Goal: Information Seeking & Learning: Learn about a topic

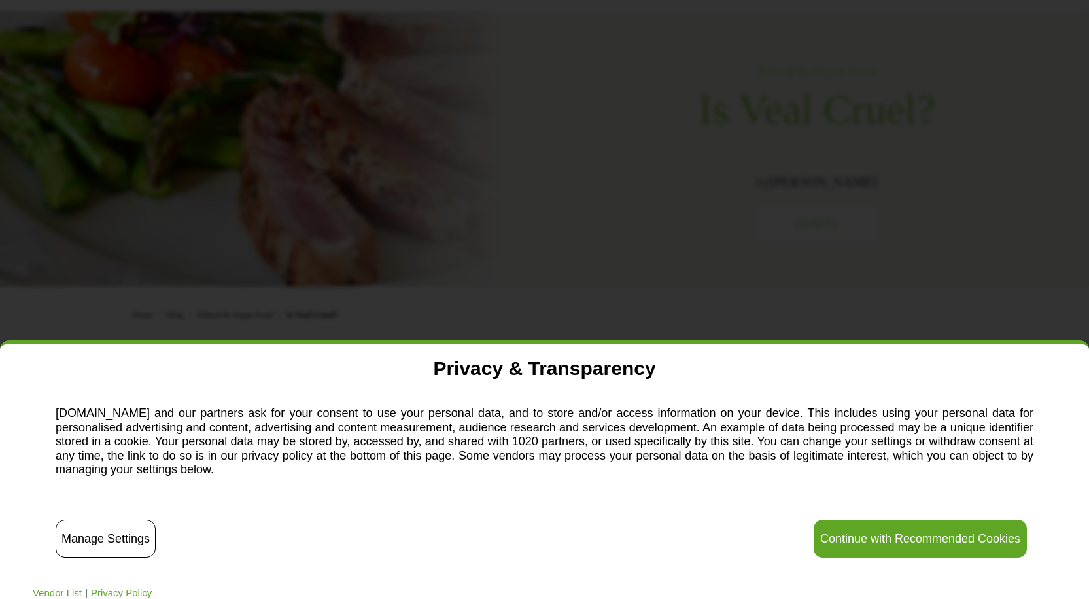
scroll to position [196, 0]
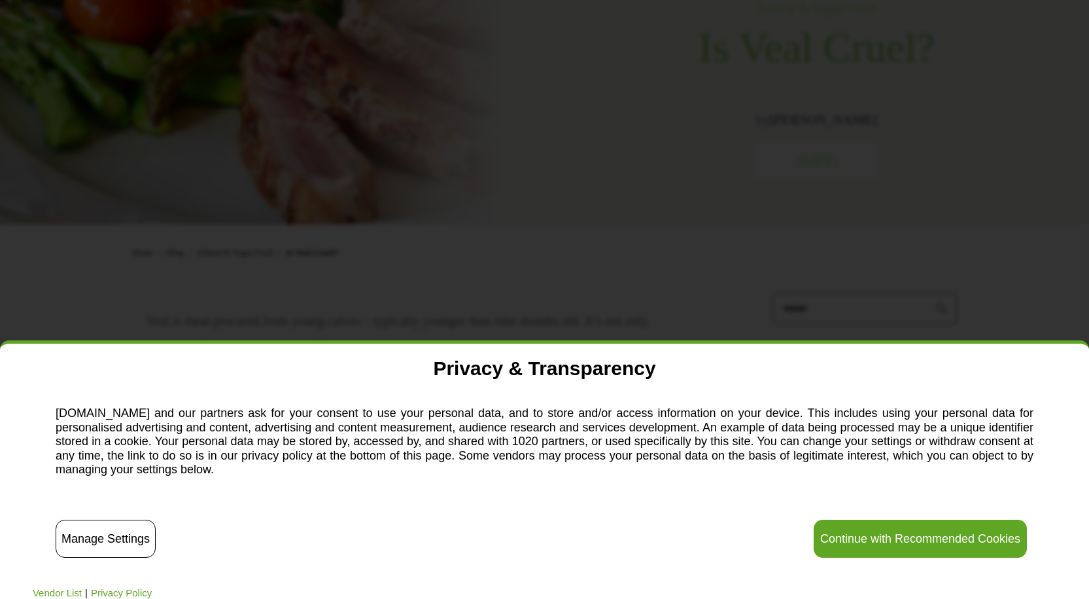
click at [956, 540] on button "Continue with Recommended Cookies" at bounding box center [920, 538] width 213 height 38
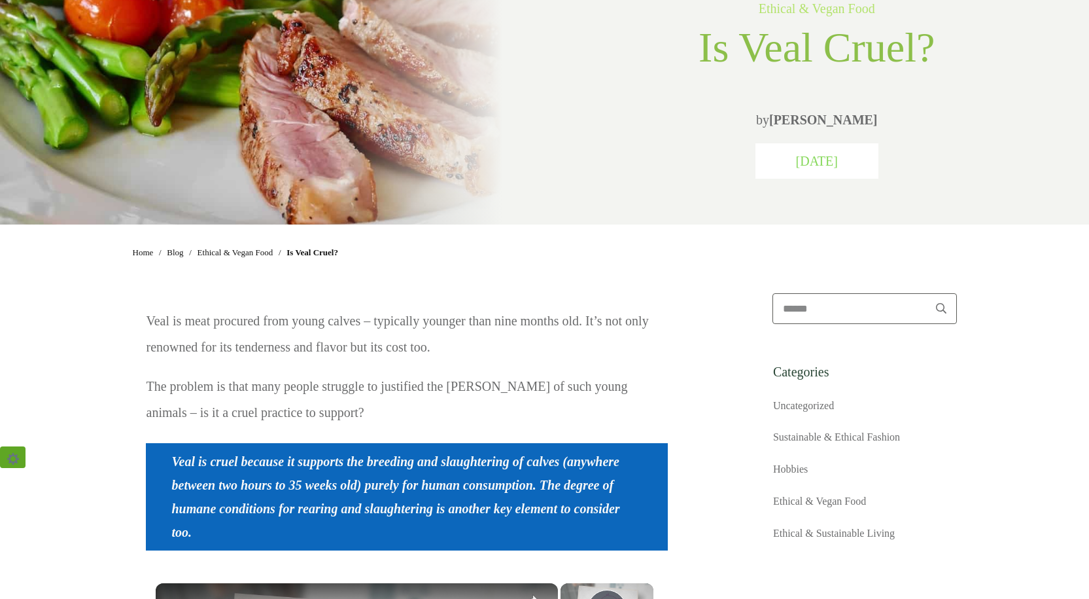
scroll to position [0, 0]
click at [292, 333] on p "Veal is meat procured from young calves – typically younger than nine months ol…" at bounding box center [407, 339] width 521 height 65
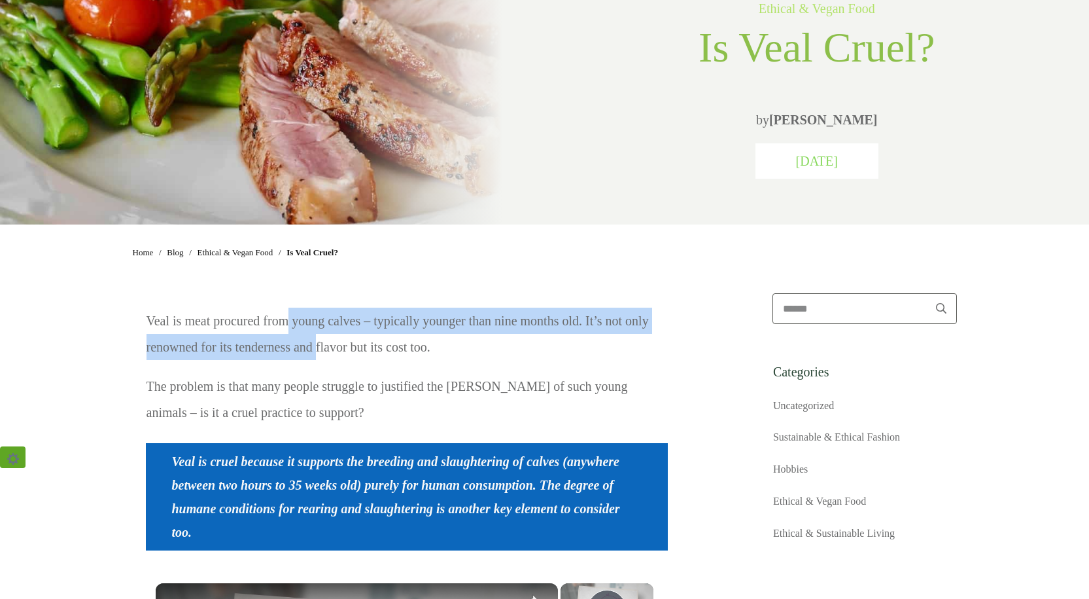
drag, startPoint x: 290, startPoint y: 332, endPoint x: 318, endPoint y: 351, distance: 33.9
click at [318, 351] on p "Veal is meat procured from young calves – typically younger than nine months ol…" at bounding box center [407, 339] width 521 height 65
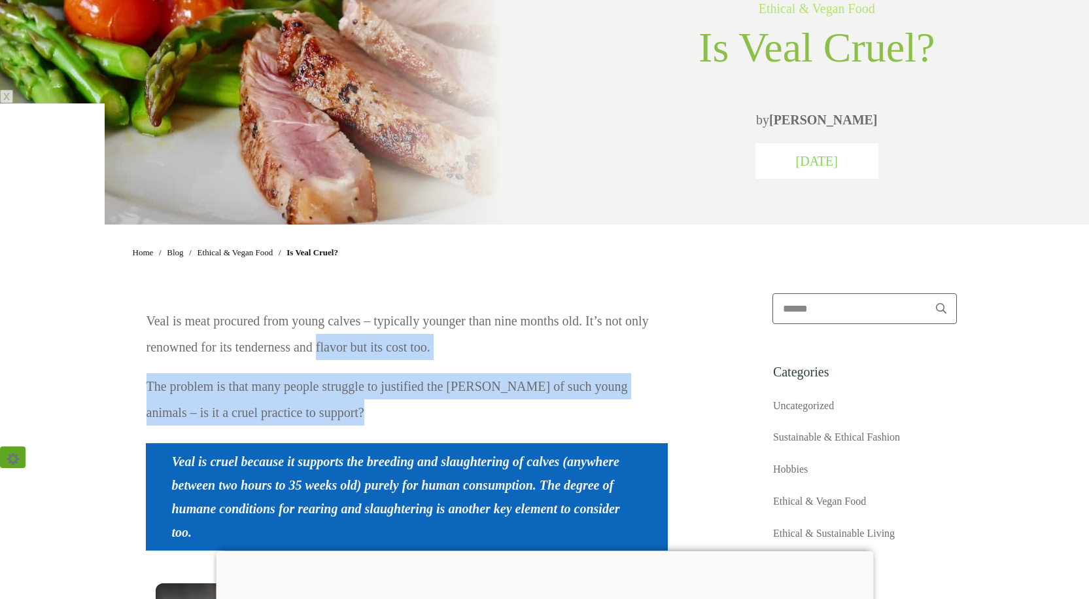
drag, startPoint x: 318, startPoint y: 351, endPoint x: 374, endPoint y: 411, distance: 81.9
click at [374, 411] on div "Veal is meat procured from young calves – typically younger than nine months ol…" at bounding box center [407, 373] width 522 height 132
click at [374, 411] on p "The problem is that many people struggle to justified the [PERSON_NAME] of such…" at bounding box center [407, 405] width 521 height 65
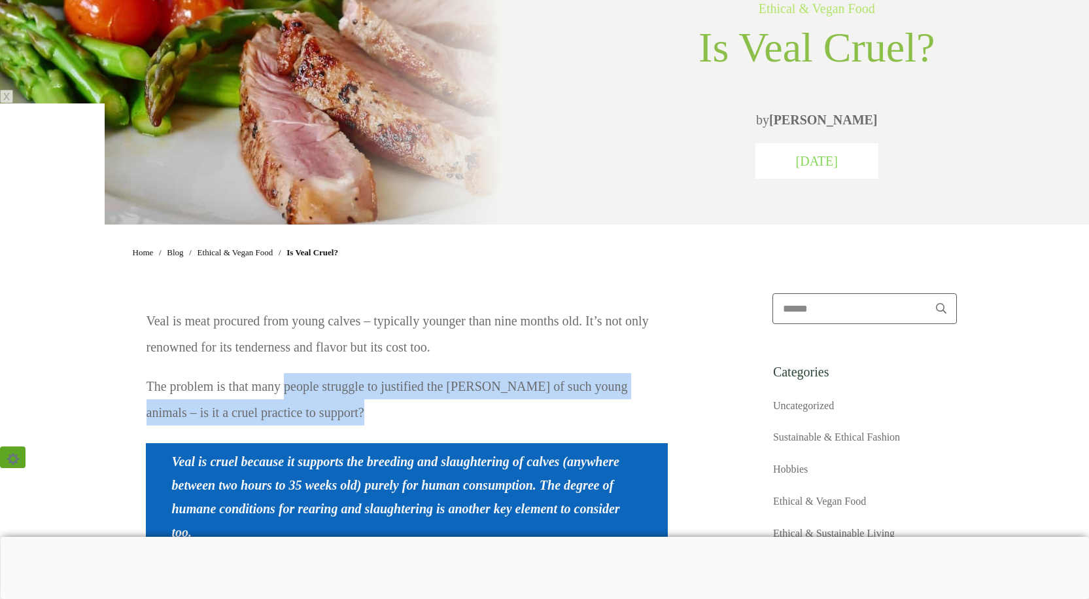
drag, startPoint x: 374, startPoint y: 411, endPoint x: 288, endPoint y: 382, distance: 91.0
click at [288, 382] on p "The problem is that many people struggle to justified the [PERSON_NAME] of such…" at bounding box center [407, 405] width 521 height 65
drag, startPoint x: 288, startPoint y: 382, endPoint x: 340, endPoint y: 419, distance: 63.7
click at [340, 419] on p "The problem is that many people struggle to justified the [PERSON_NAME] of such…" at bounding box center [407, 405] width 521 height 65
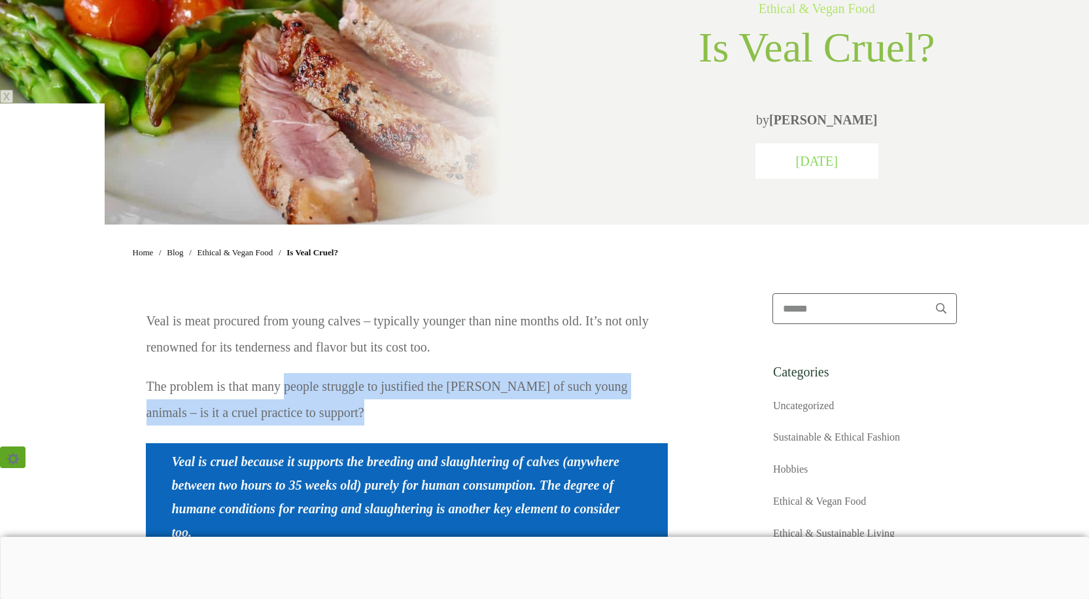
click at [340, 419] on p "The problem is that many people struggle to justified the [PERSON_NAME] of such…" at bounding box center [407, 405] width 521 height 65
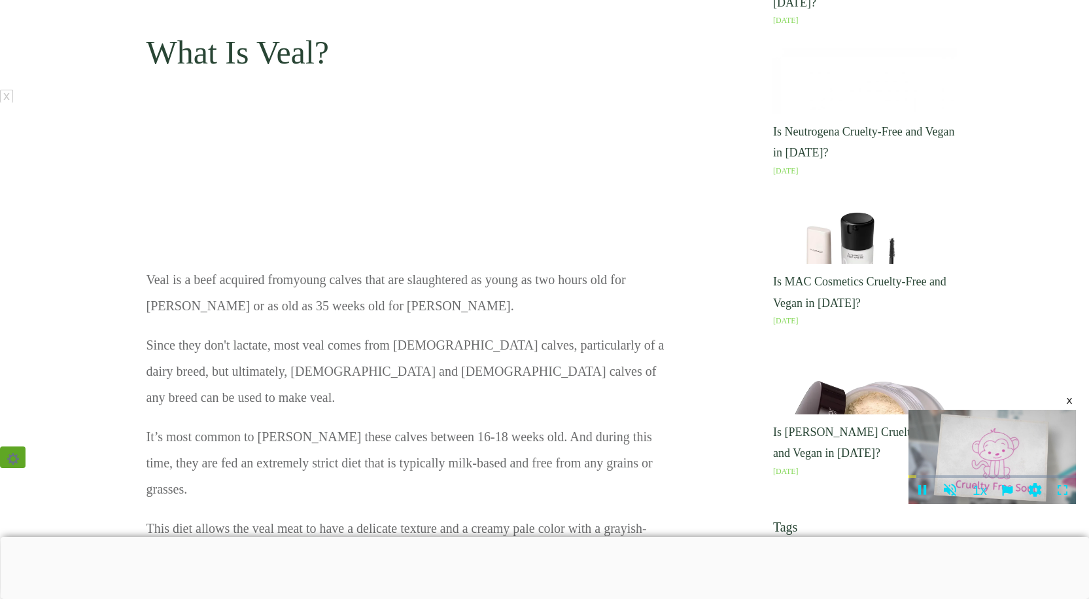
scroll to position [1177, 0]
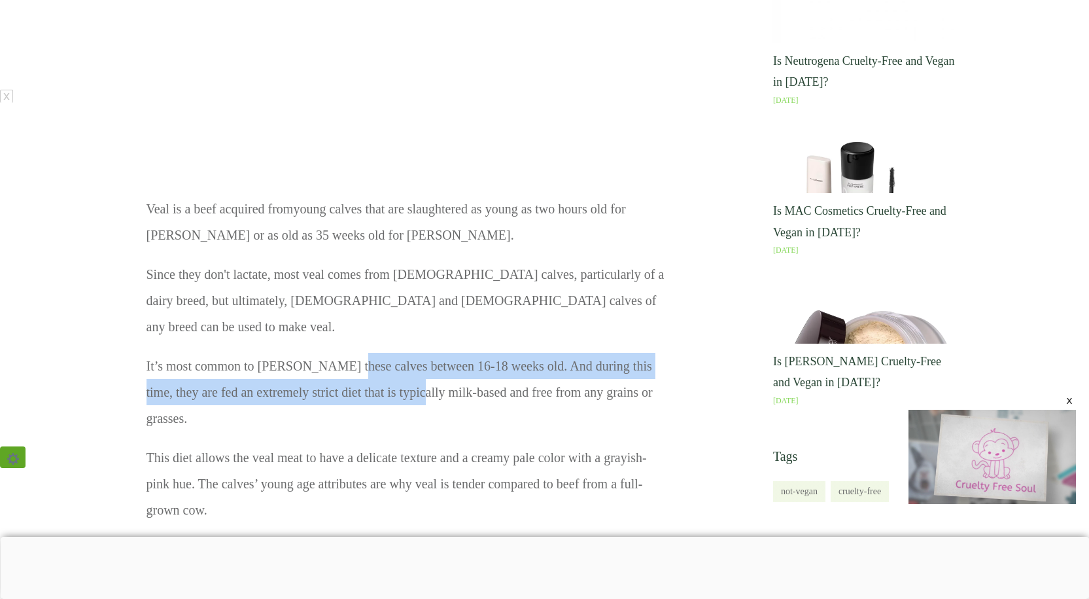
drag, startPoint x: 335, startPoint y: 333, endPoint x: 387, endPoint y: 368, distance: 62.8
click at [387, 368] on p "It’s most common to [PERSON_NAME] these calves between 16-18 weeks old. And dur…" at bounding box center [407, 399] width 521 height 92
drag, startPoint x: 387, startPoint y: 368, endPoint x: 313, endPoint y: 335, distance: 81.4
click at [313, 353] on p "It’s most common to [PERSON_NAME] these calves between 16-18 weeks old. And dur…" at bounding box center [407, 399] width 521 height 92
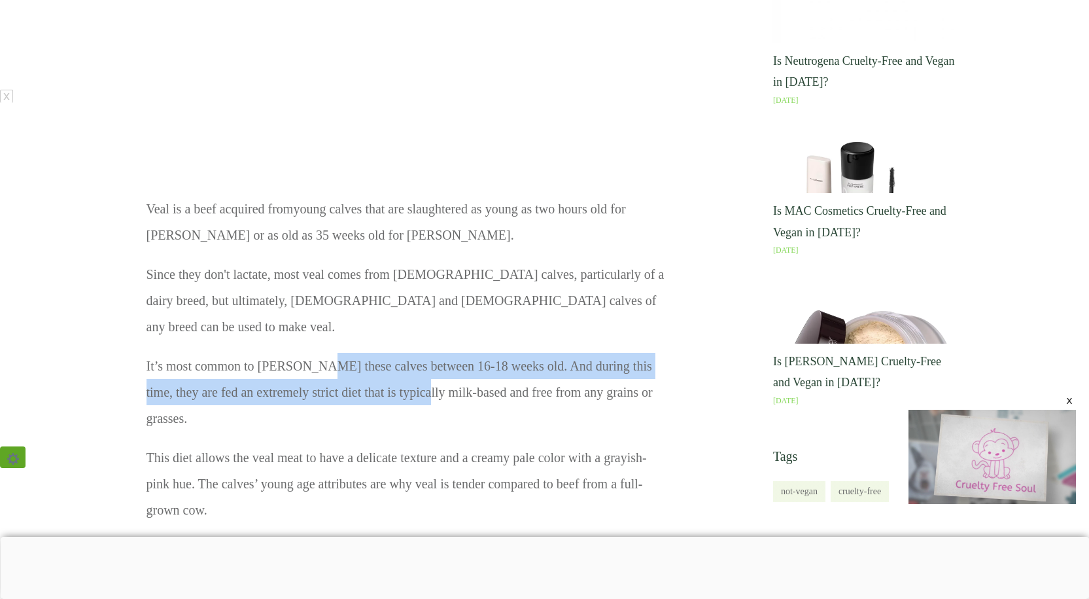
click at [313, 353] on p "It’s most common to [PERSON_NAME] these calves between 16-18 weeks old. And dur…" at bounding box center [407, 399] width 521 height 92
drag, startPoint x: 313, startPoint y: 335, endPoint x: 364, endPoint y: 368, distance: 61.0
click at [364, 368] on p "It’s most common to [PERSON_NAME] these calves between 16-18 weeks old. And dur…" at bounding box center [407, 399] width 521 height 92
drag, startPoint x: 364, startPoint y: 368, endPoint x: 280, endPoint y: 328, distance: 93.0
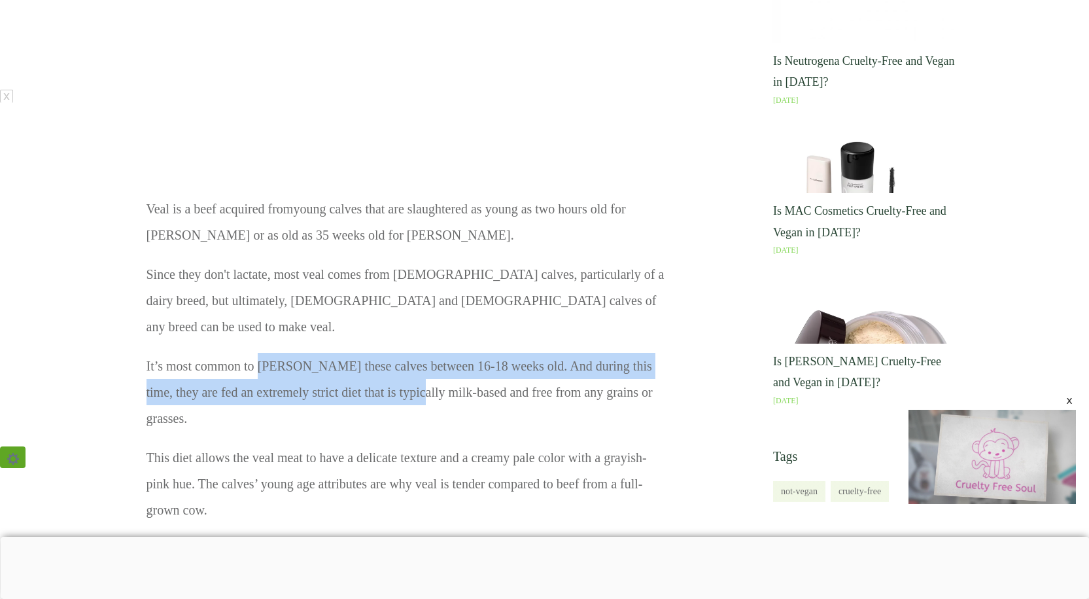
click at [280, 353] on p "It’s most common to [PERSON_NAME] these calves between 16-18 weeks old. And dur…" at bounding box center [407, 399] width 521 height 92
drag, startPoint x: 280, startPoint y: 328, endPoint x: 353, endPoint y: 375, distance: 87.1
click at [353, 375] on p "It’s most common to [PERSON_NAME] these calves between 16-18 weeks old. And dur…" at bounding box center [407, 399] width 521 height 92
click at [354, 375] on p "It’s most common to [PERSON_NAME] these calves between 16-18 weeks old. And dur…" at bounding box center [407, 399] width 521 height 92
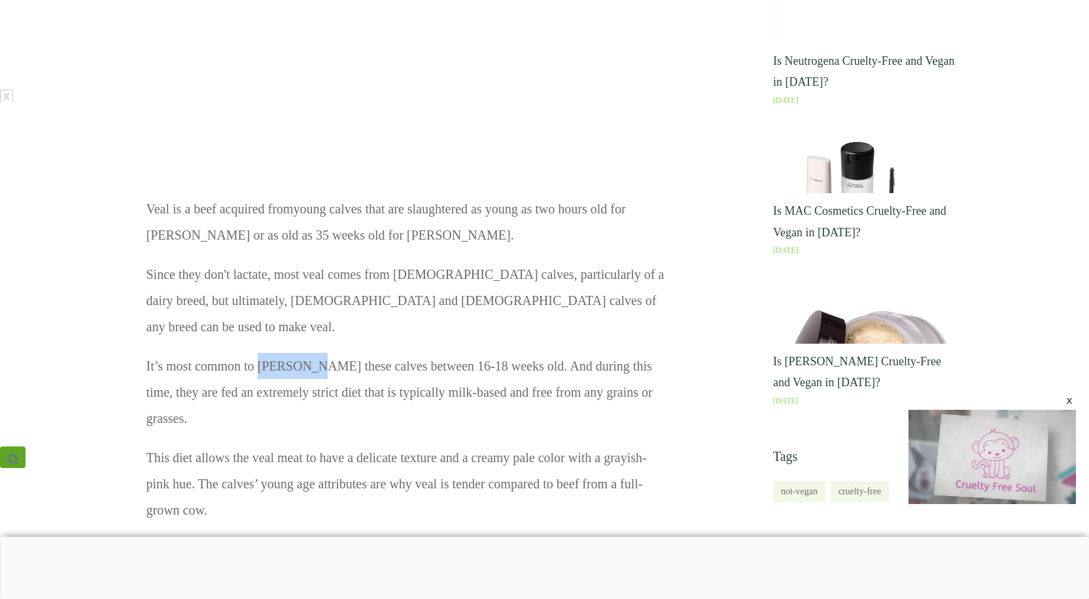
drag, startPoint x: 354, startPoint y: 375, endPoint x: 288, endPoint y: 340, distance: 74.9
click at [288, 353] on p "It’s most common to [PERSON_NAME] these calves between 16-18 weeks old. And dur…" at bounding box center [407, 399] width 521 height 92
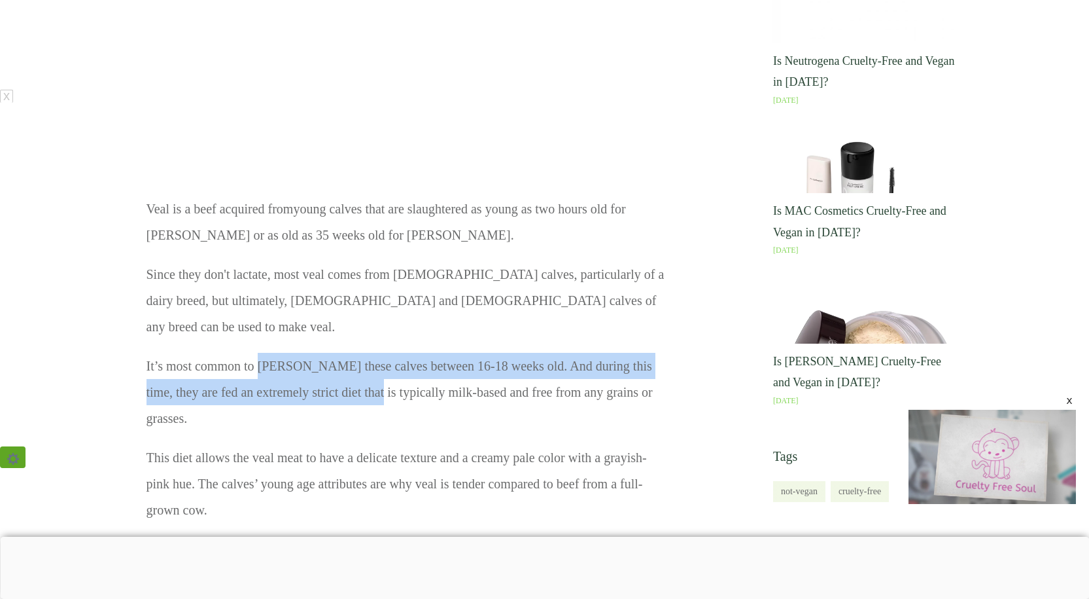
drag, startPoint x: 288, startPoint y: 340, endPoint x: 341, endPoint y: 375, distance: 64.0
click at [341, 375] on p "It’s most common to [PERSON_NAME] these calves between 16-18 weeks old. And dur…" at bounding box center [407, 399] width 521 height 92
drag, startPoint x: 341, startPoint y: 375, endPoint x: 277, endPoint y: 350, distance: 69.0
click at [277, 353] on p "It’s most common to [PERSON_NAME] these calves between 16-18 weeks old. And dur…" at bounding box center [407, 399] width 521 height 92
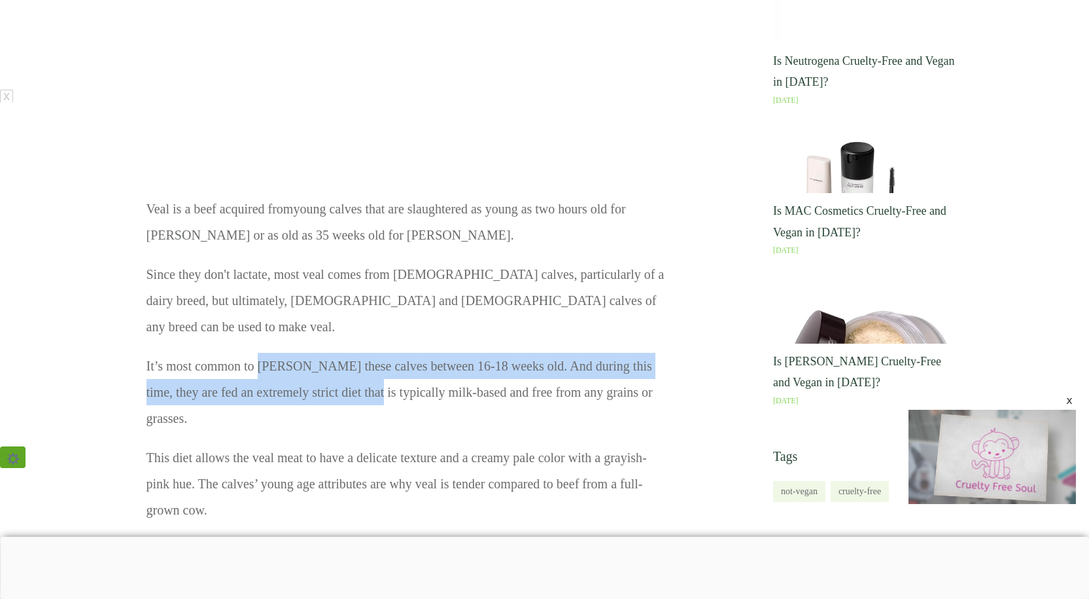
click at [277, 353] on p "It’s most common to [PERSON_NAME] these calves between 16-18 weeks old. And dur…" at bounding box center [407, 399] width 521 height 92
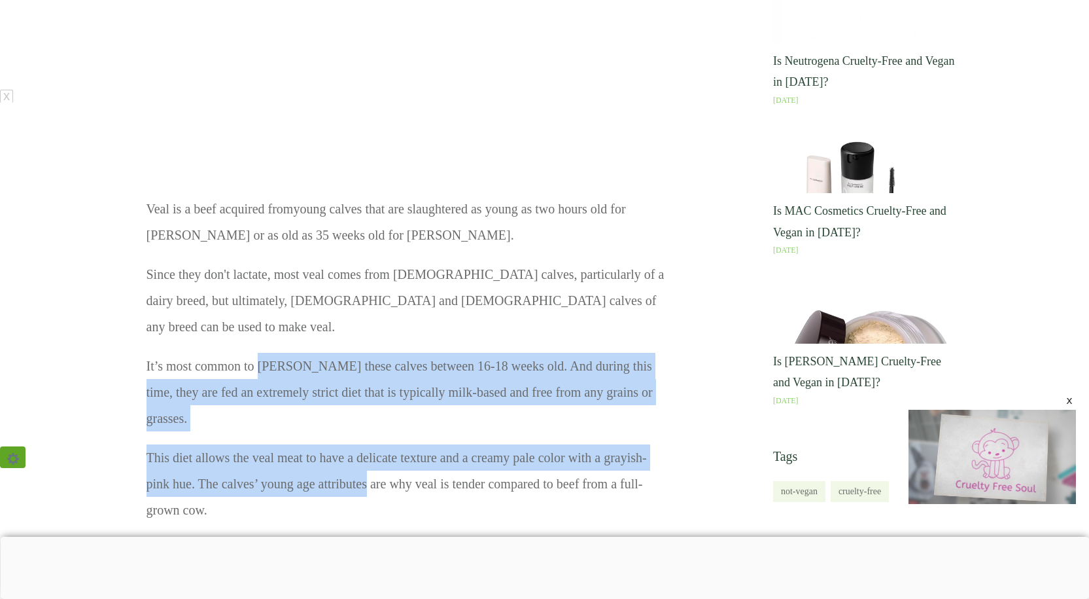
drag, startPoint x: 277, startPoint y: 350, endPoint x: 359, endPoint y: 436, distance: 119.4
click at [359, 436] on div "Veal is a beef acquired from young calves that are slaughtered as young as two …" at bounding box center [407, 318] width 522 height 613
click at [359, 444] on p "This diet allows the veal meat to have a delicate texture and a creamy pale col…" at bounding box center [407, 490] width 521 height 92
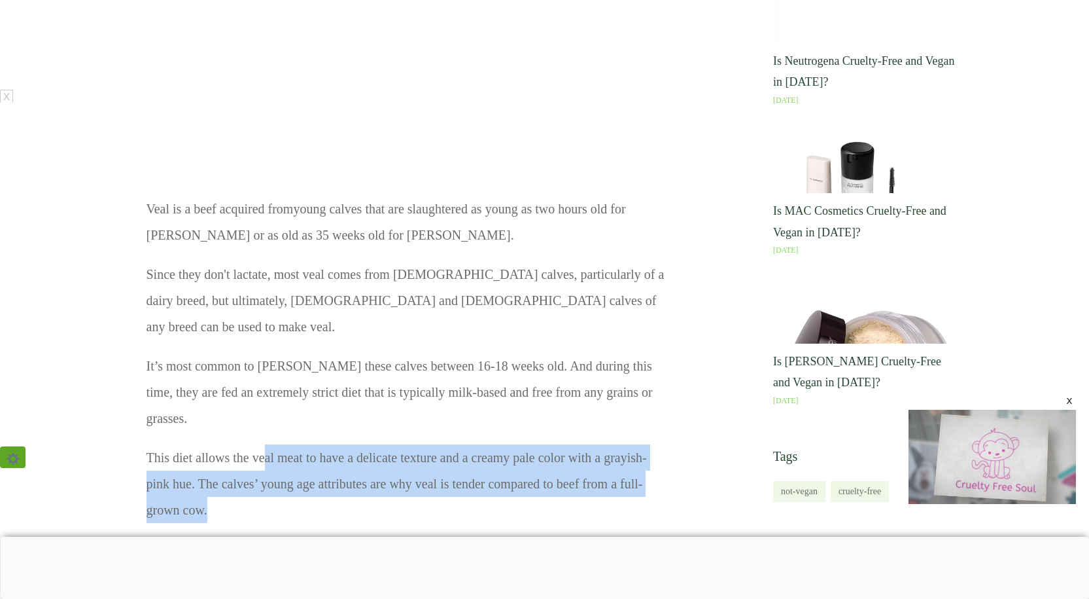
drag, startPoint x: 358, startPoint y: 452, endPoint x: 267, endPoint y: 406, distance: 102.4
click at [267, 444] on p "This diet allows the veal meat to have a delicate texture and a creamy pale col…" at bounding box center [407, 490] width 521 height 92
drag, startPoint x: 267, startPoint y: 406, endPoint x: 326, endPoint y: 447, distance: 71.9
click at [326, 447] on p "This diet allows the veal meat to have a delicate texture and a creamy pale col…" at bounding box center [407, 490] width 521 height 92
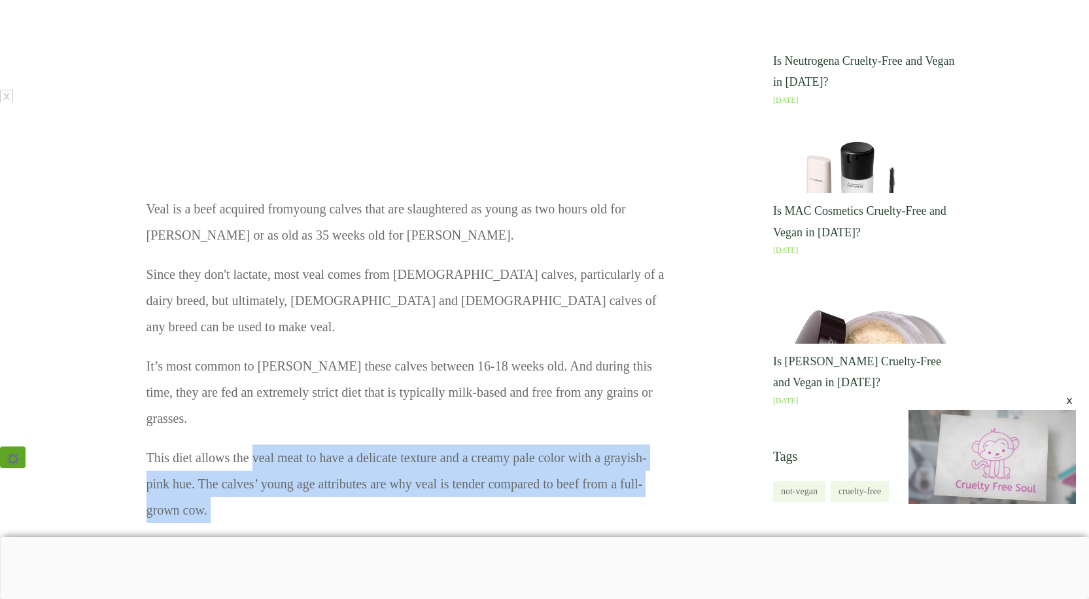
click at [326, 447] on p "This diet allows the veal meat to have a delicate texture and a creamy pale col…" at bounding box center [407, 490] width 521 height 92
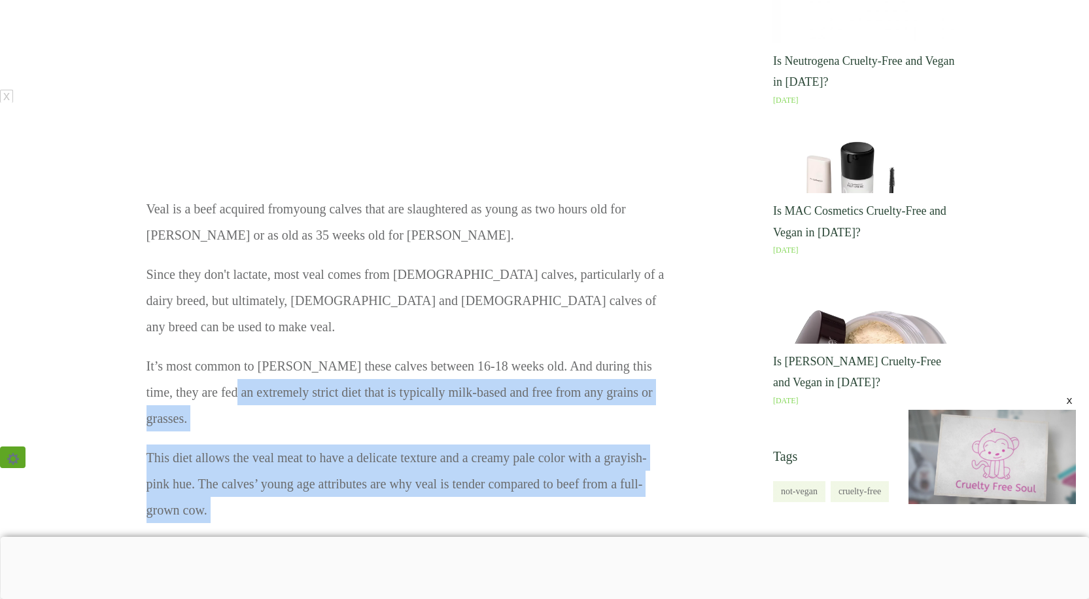
drag, startPoint x: 326, startPoint y: 447, endPoint x: 228, endPoint y: 390, distance: 113.2
click at [228, 390] on div "Veal is a beef acquired from young calves that are slaughtered as young as two …" at bounding box center [407, 318] width 522 height 613
click at [228, 390] on p "It’s most common to [PERSON_NAME] these calves between 16-18 weeks old. And dur…" at bounding box center [407, 399] width 521 height 92
drag, startPoint x: 228, startPoint y: 390, endPoint x: 308, endPoint y: 455, distance: 102.8
click at [308, 455] on div "Veal is a beef acquired from young calves that are slaughtered as young as two …" at bounding box center [407, 318] width 522 height 613
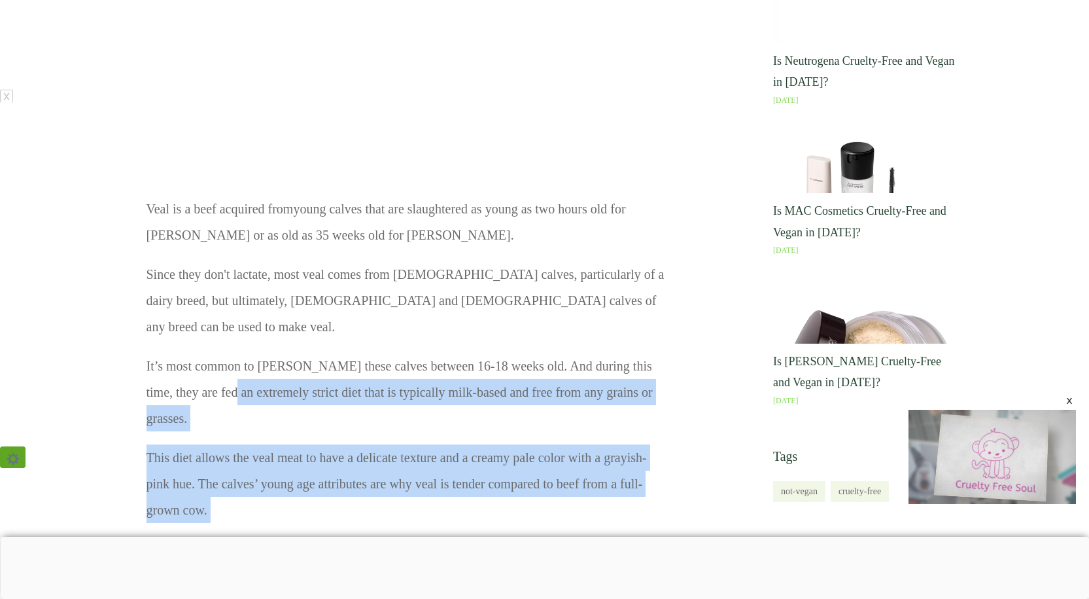
click at [308, 455] on p "This diet allows the veal meat to have a delicate texture and a creamy pale col…" at bounding box center [407, 490] width 521 height 92
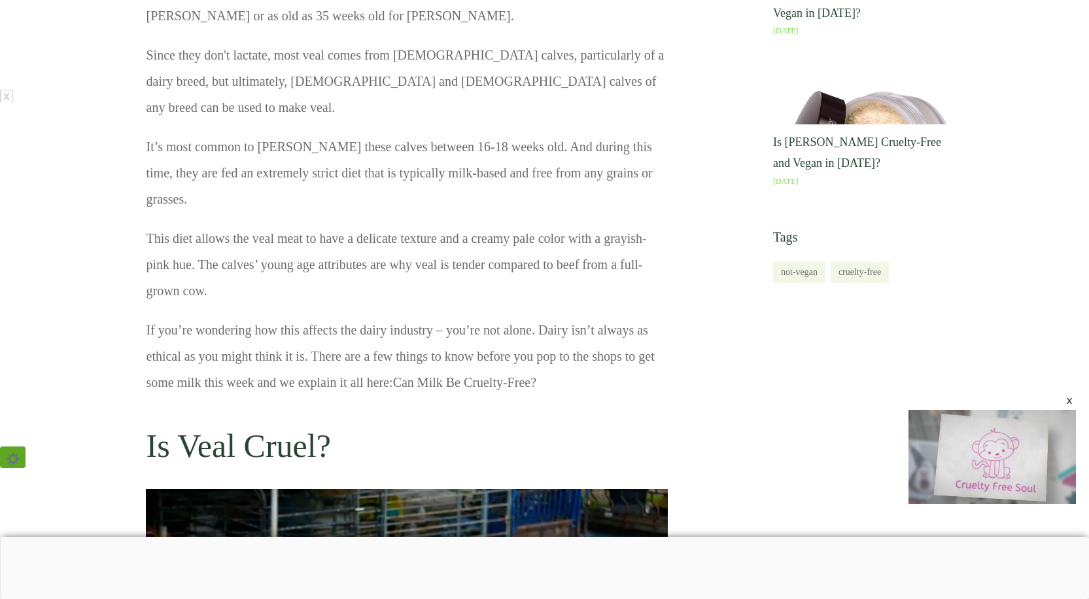
drag, startPoint x: 308, startPoint y: 455, endPoint x: 337, endPoint y: 477, distance: 36.4
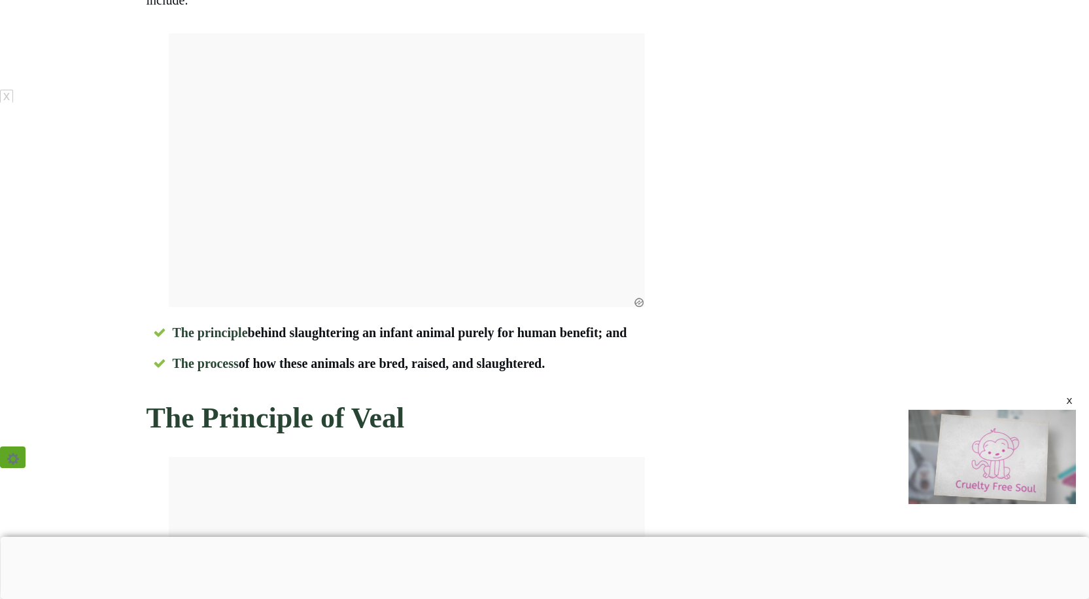
scroll to position [2251, 0]
